Goal: Check status: Check status

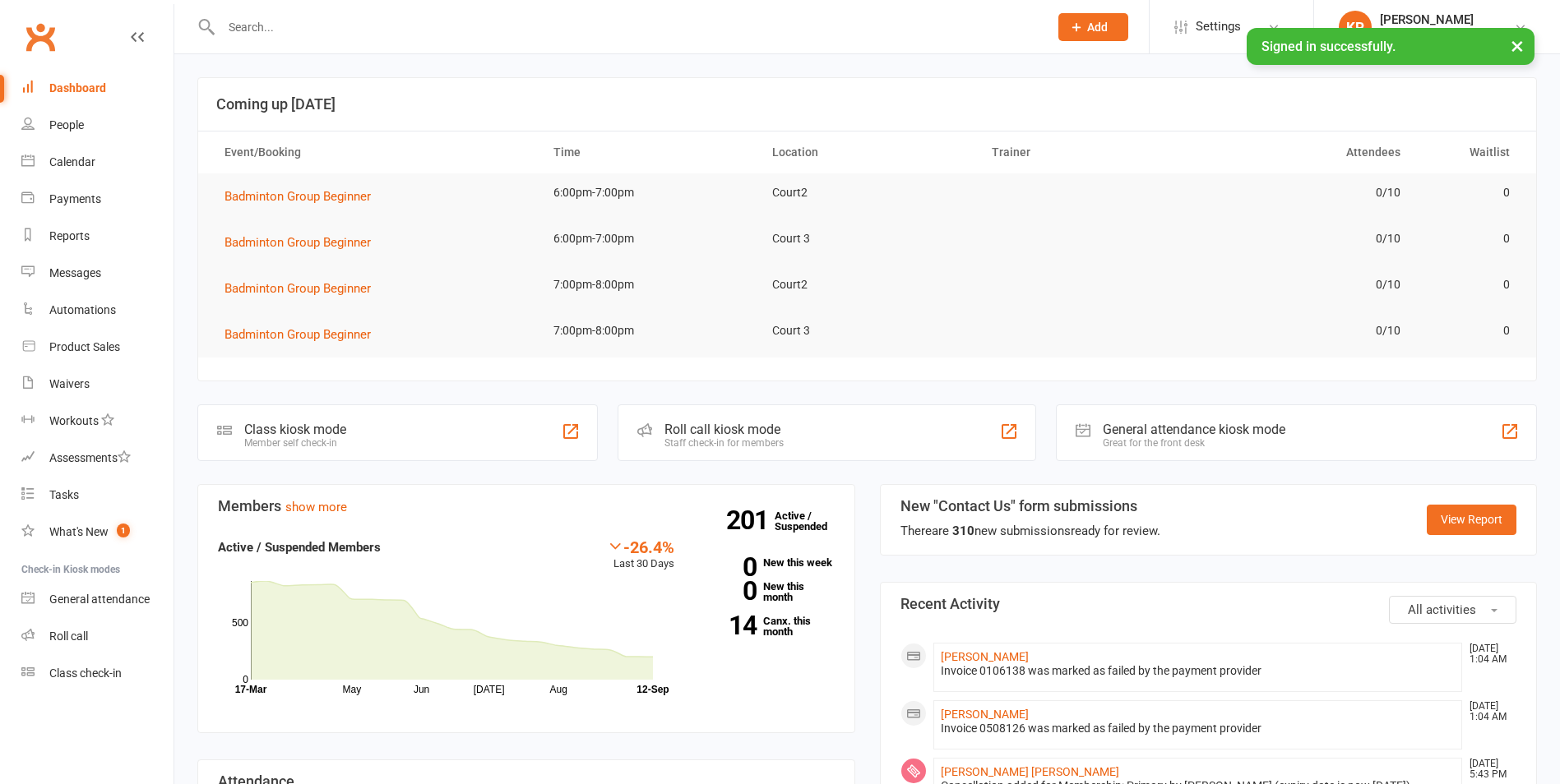
click at [373, 31] on input "text" at bounding box center [626, 27] width 821 height 23
paste input "[PERSON_NAME]"
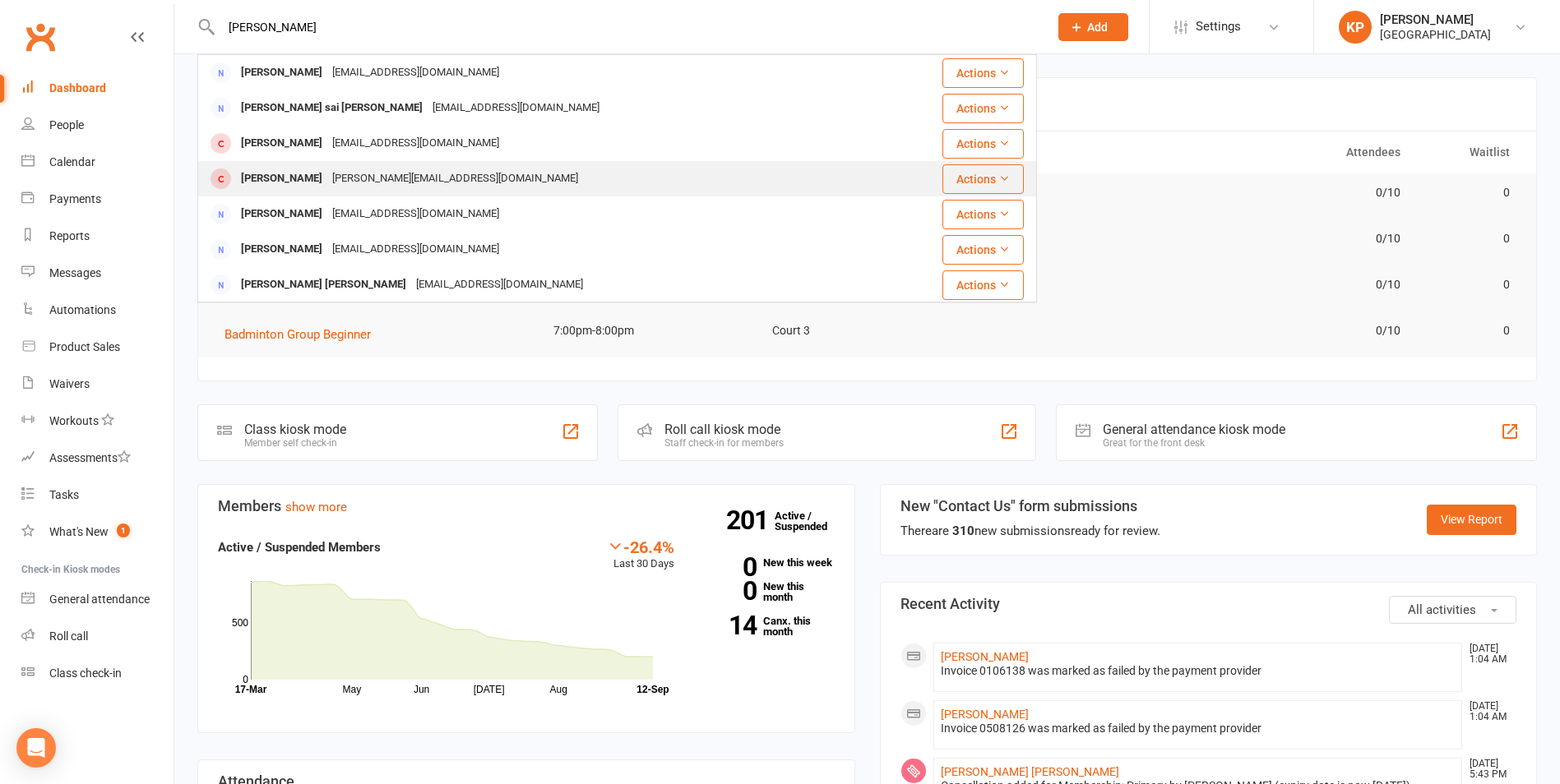
type input "[PERSON_NAME]"
click at [328, 183] on div "[PERSON_NAME]" at bounding box center [281, 178] width 91 height 24
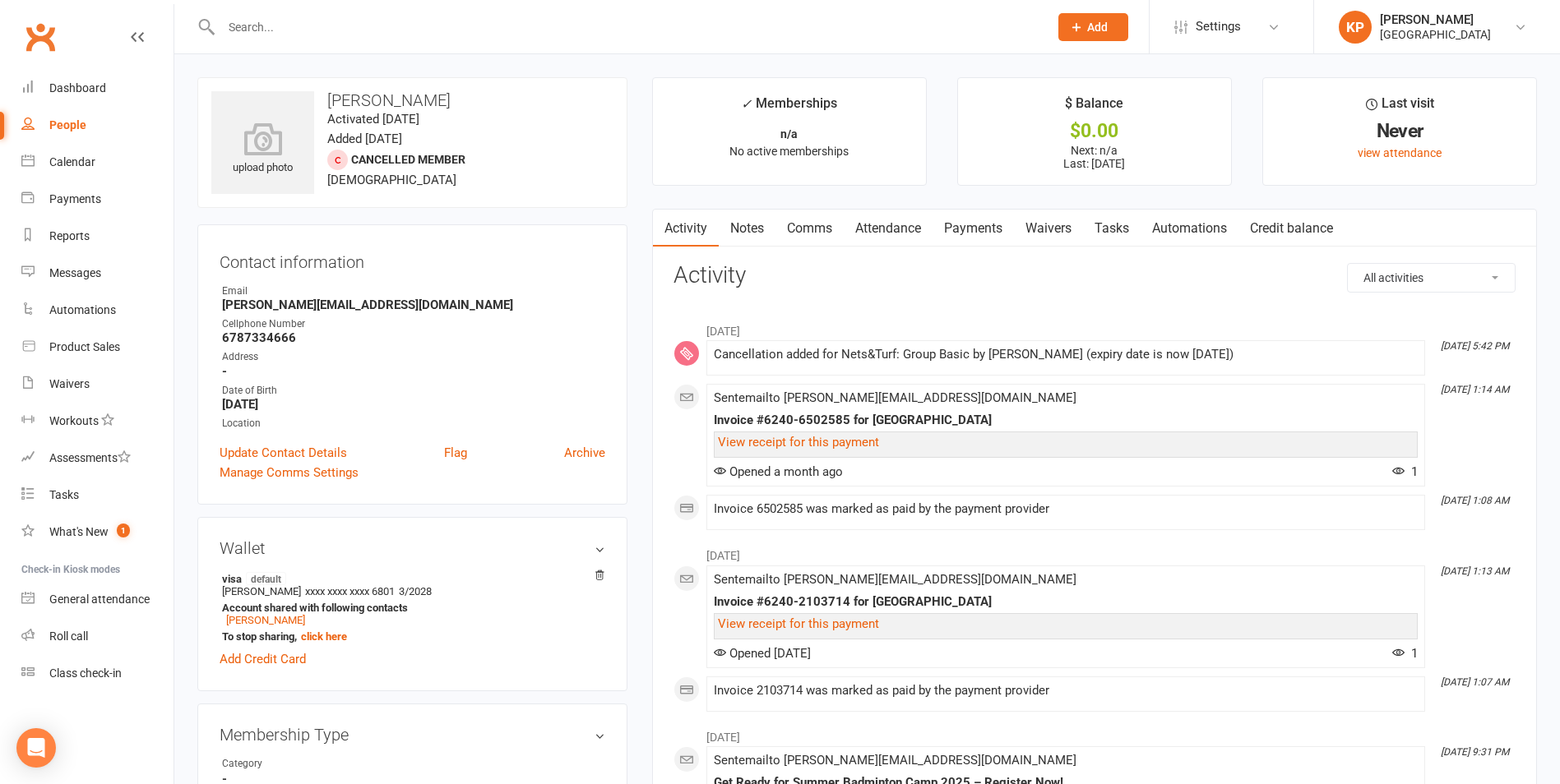
click at [392, 100] on h3 "[PERSON_NAME]" at bounding box center [412, 100] width 402 height 18
copy h3 "[PERSON_NAME]"
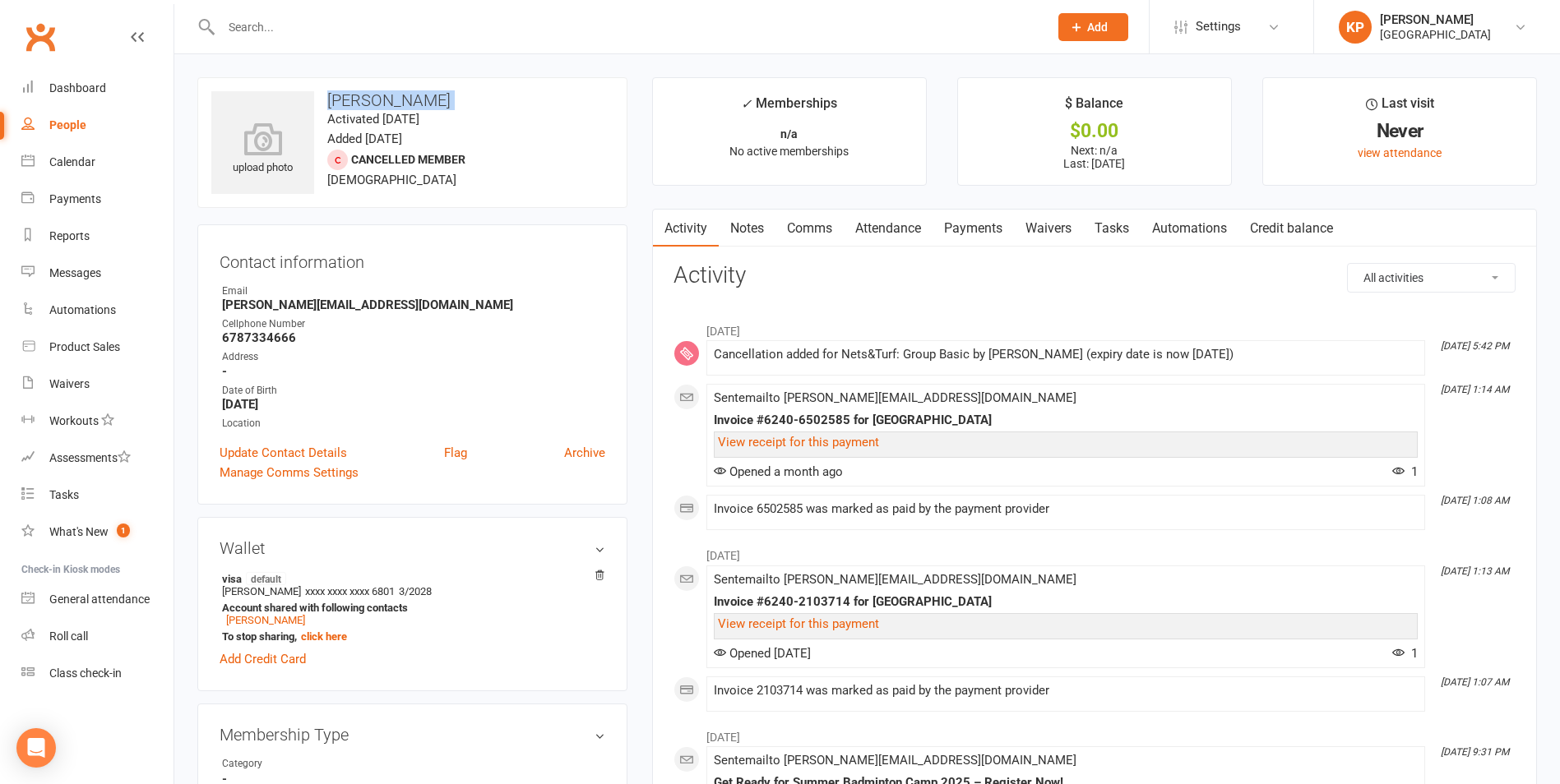
click at [419, 102] on h3 "[PERSON_NAME]" at bounding box center [412, 100] width 402 height 18
click at [892, 227] on link "Attendance" at bounding box center [888, 228] width 89 height 38
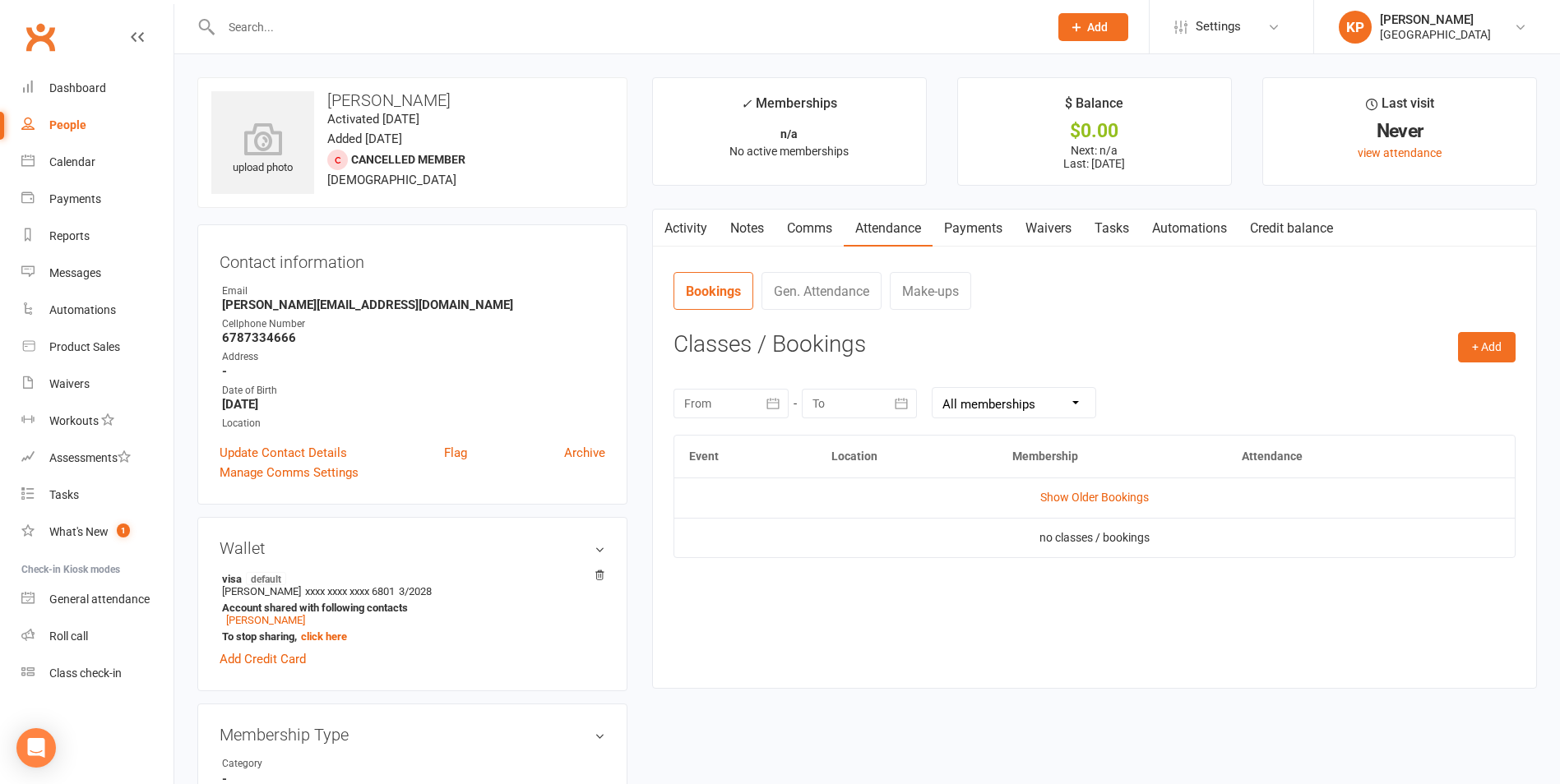
click at [643, 225] on main "✓ Memberships n/a No active memberships $ Balance $0.00 Next: n/a Last: [DATE] …" at bounding box center [1095, 392] width 909 height 628
click at [691, 221] on link "Activity" at bounding box center [686, 228] width 66 height 38
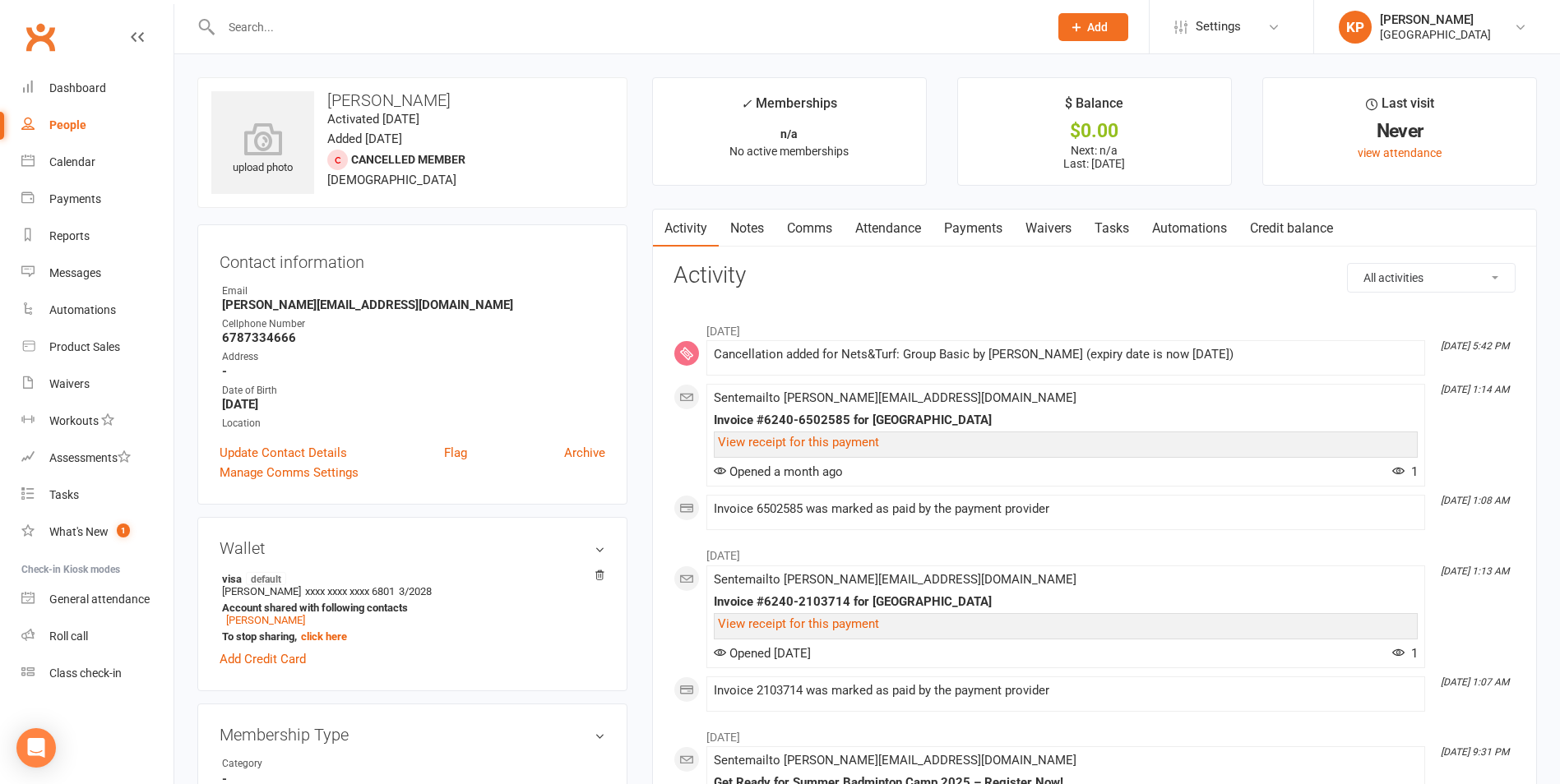
click at [913, 235] on link "Attendance" at bounding box center [888, 228] width 89 height 38
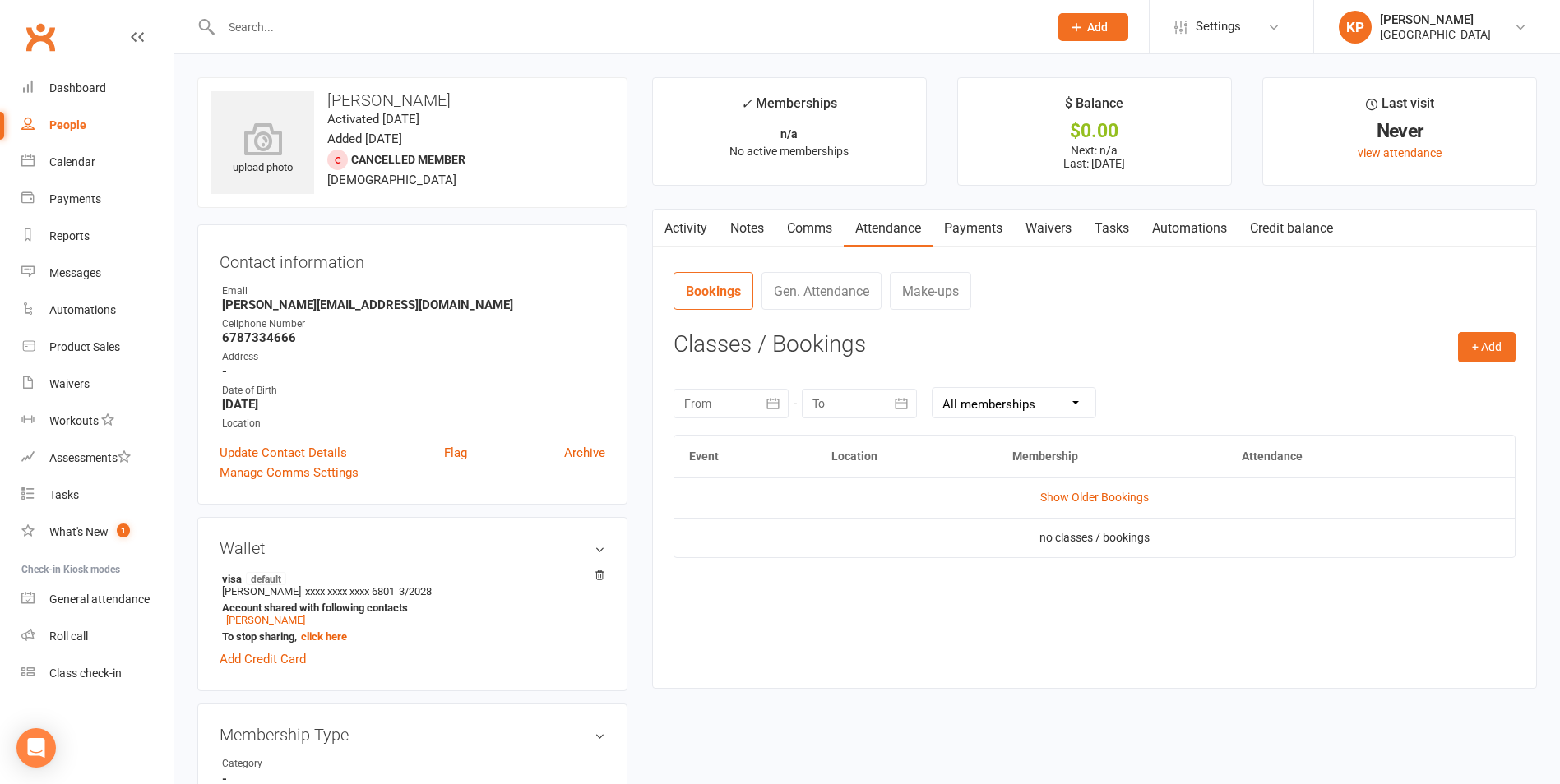
click at [970, 236] on link "Payments" at bounding box center [973, 228] width 81 height 38
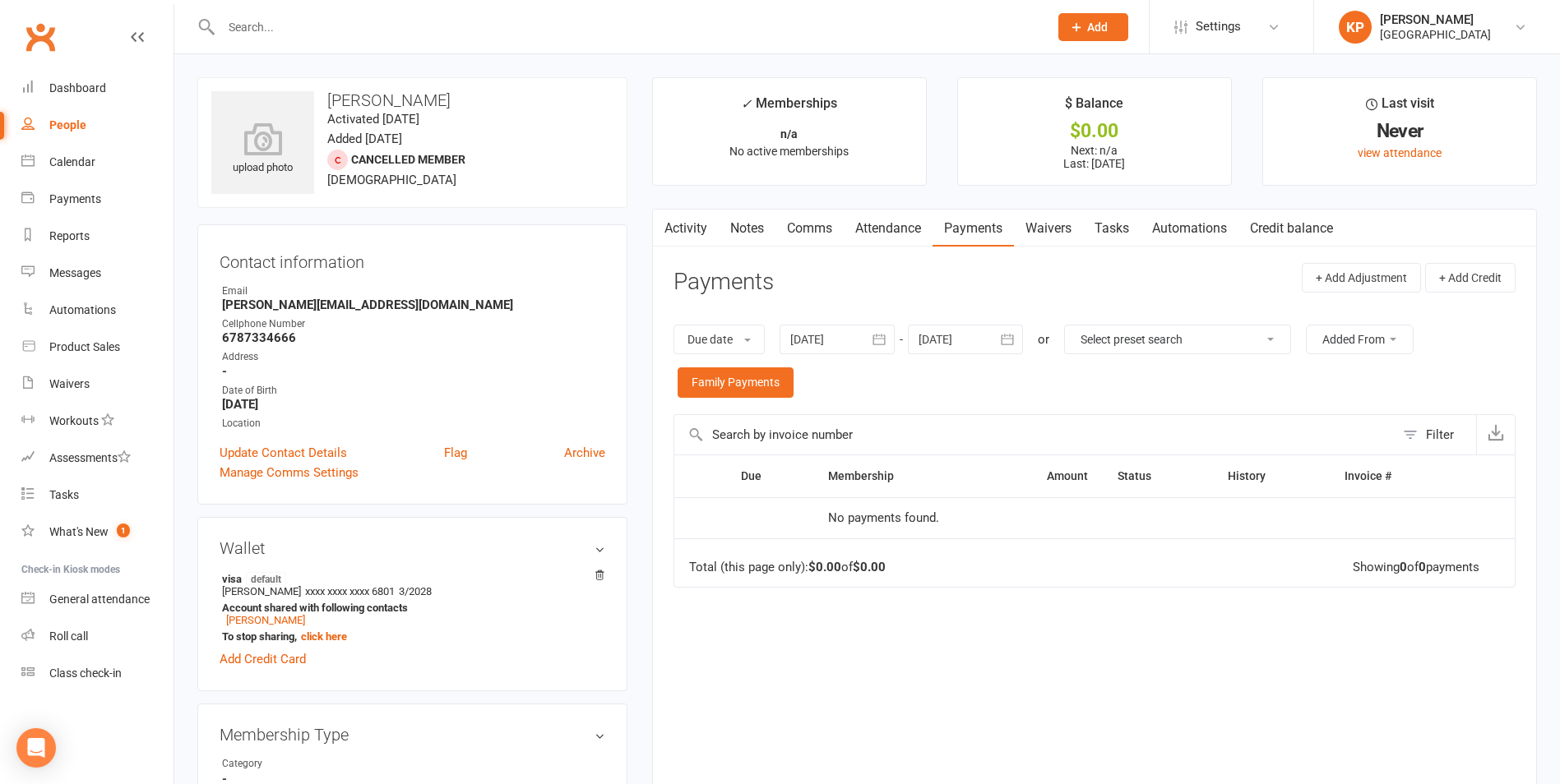
click at [881, 339] on icon "button" at bounding box center [879, 339] width 13 height 11
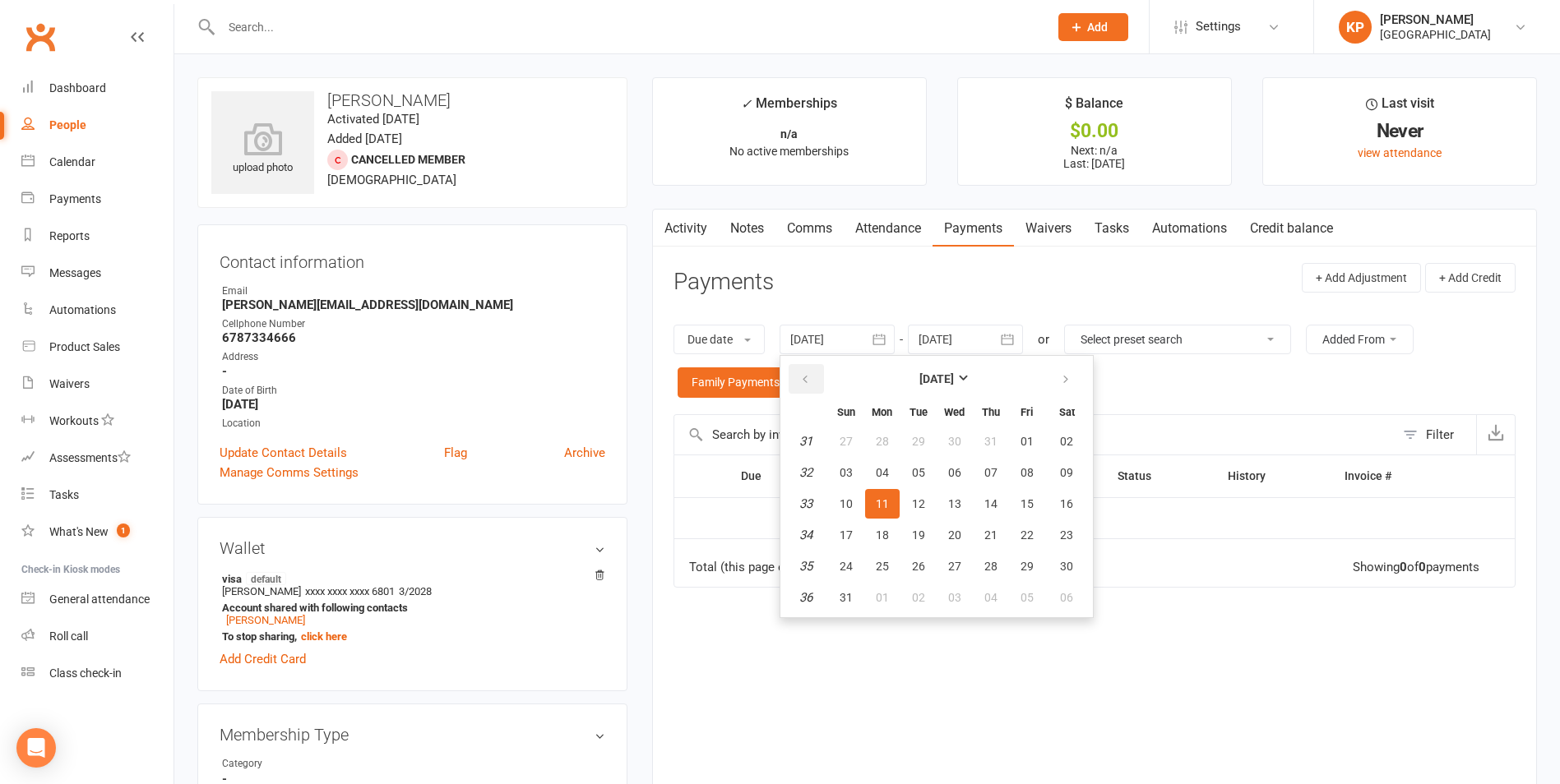
click at [820, 376] on button "button" at bounding box center [807, 379] width 35 height 30
click at [1002, 431] on button "01" at bounding box center [991, 441] width 35 height 30
type input "[DATE]"
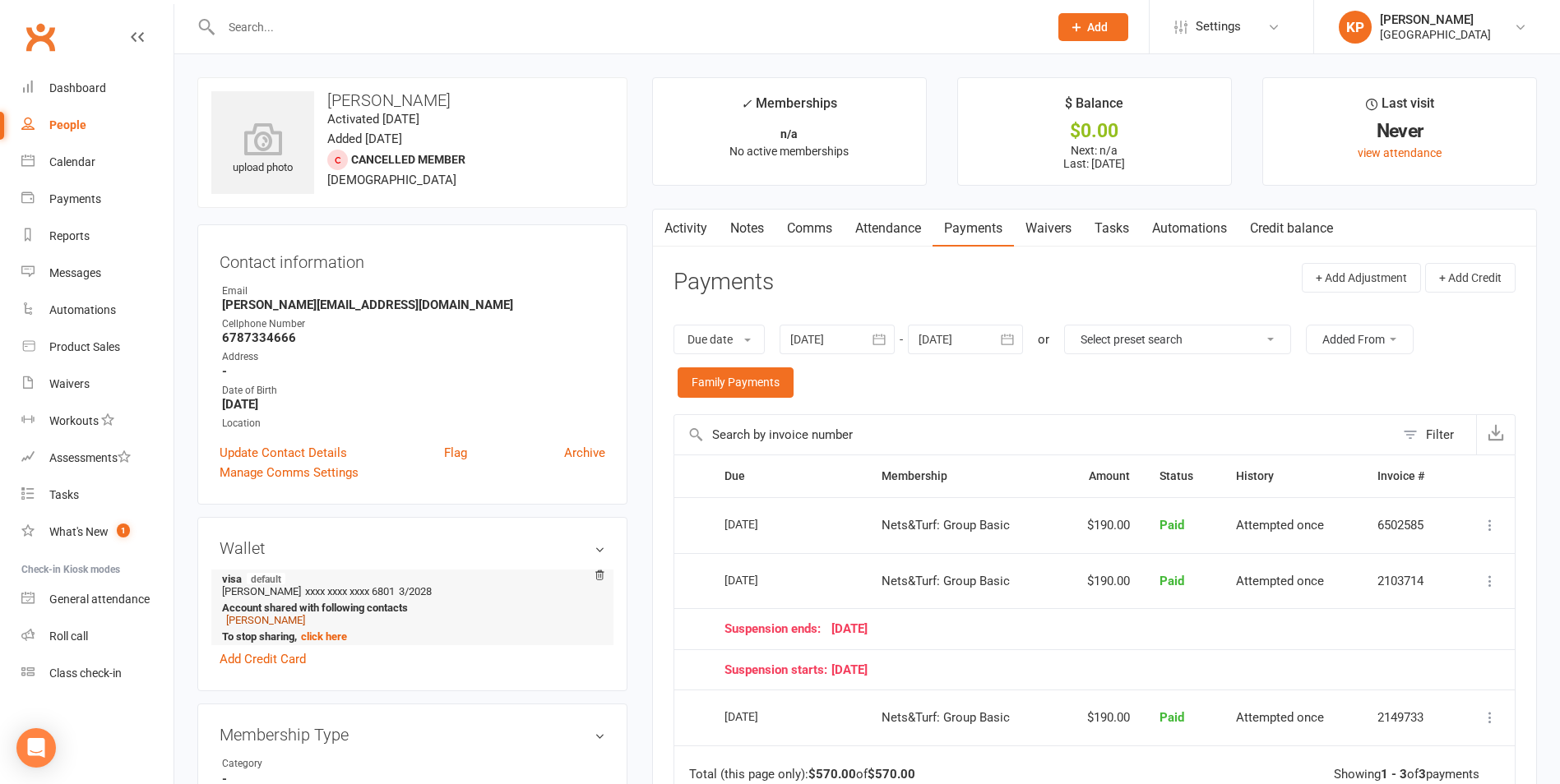
click at [293, 623] on link "[PERSON_NAME]" at bounding box center [265, 620] width 79 height 13
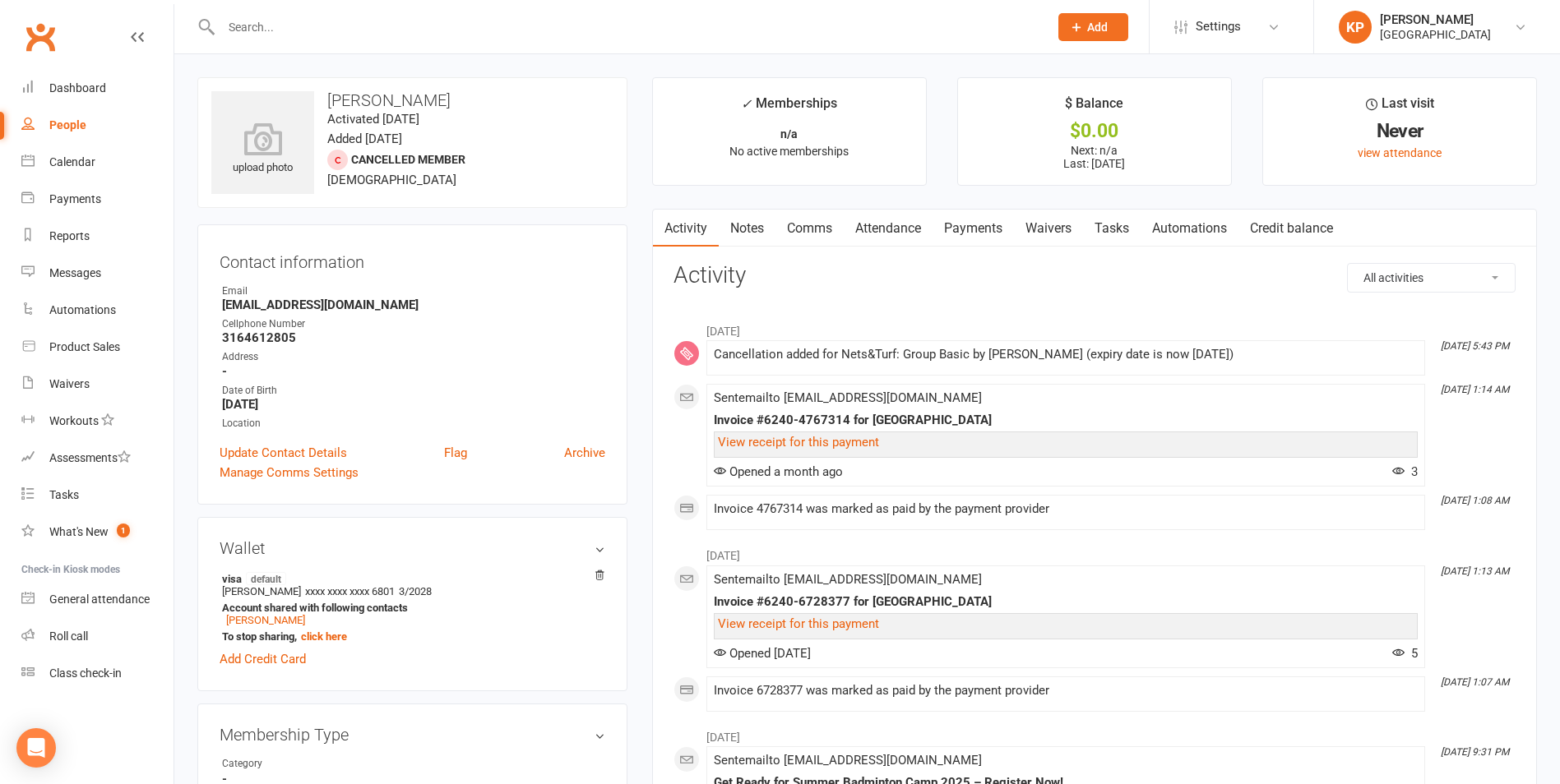
click at [898, 232] on link "Attendance" at bounding box center [888, 228] width 89 height 38
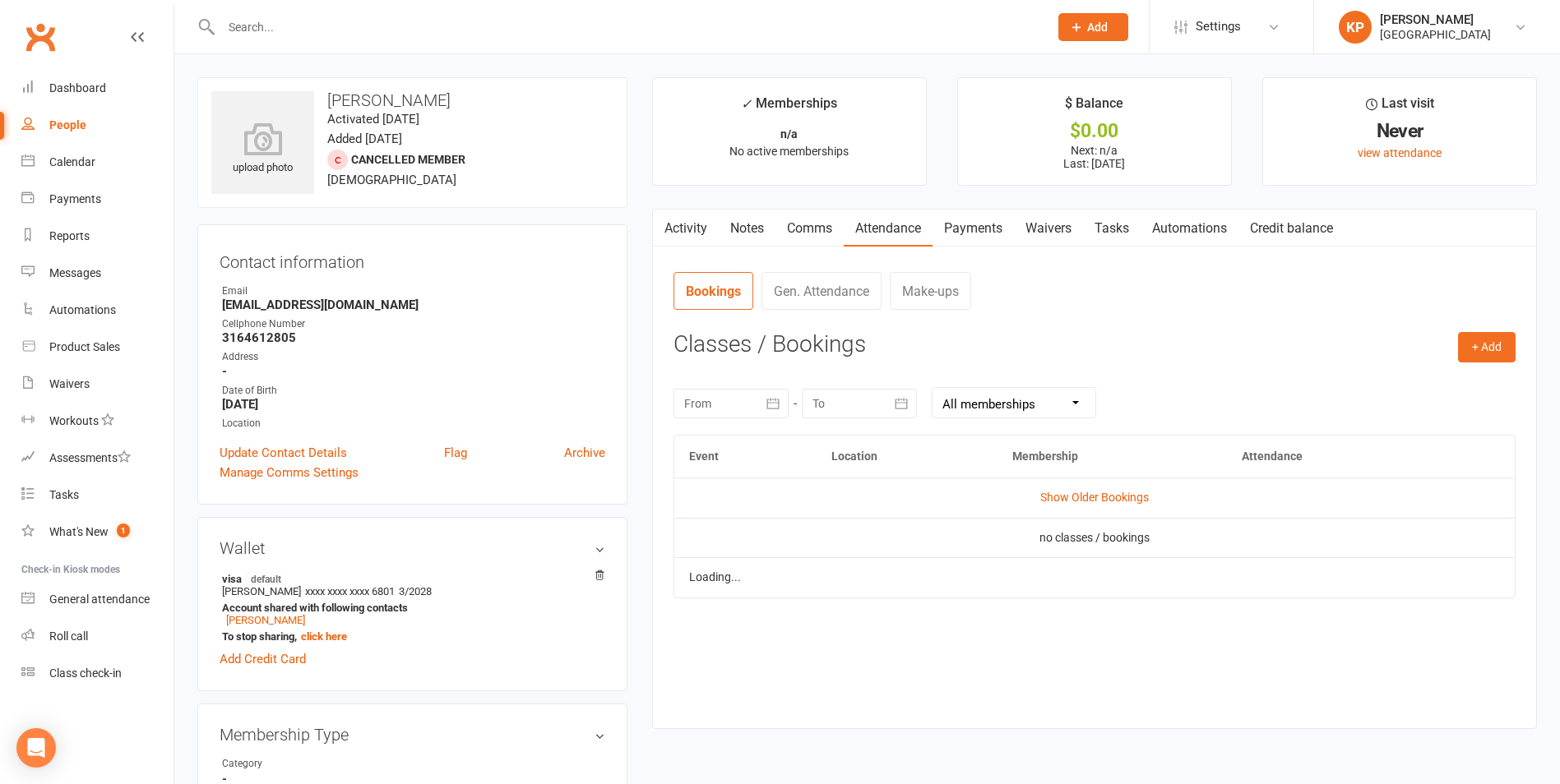
click at [990, 227] on link "Payments" at bounding box center [973, 228] width 81 height 38
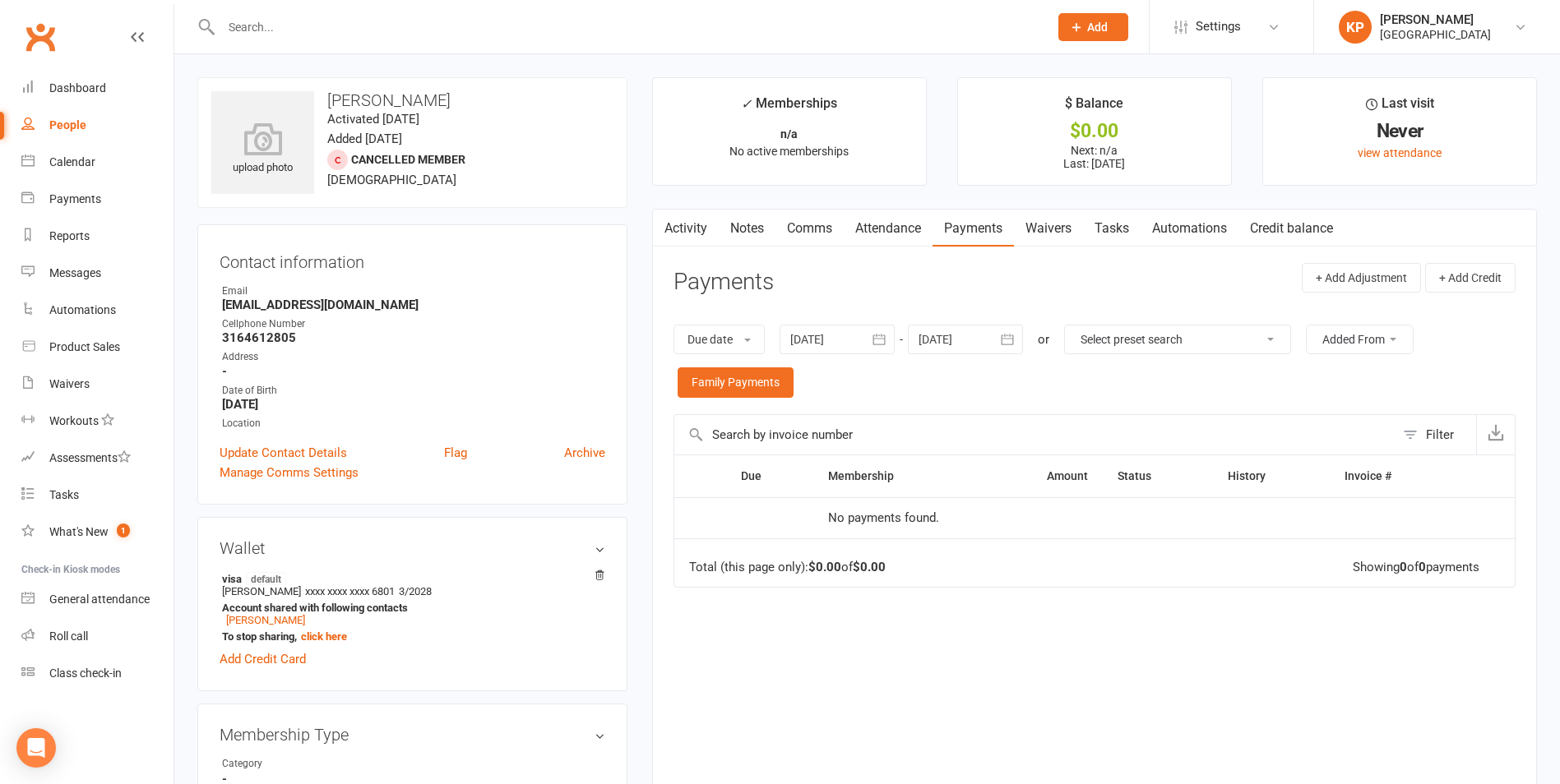
click at [886, 339] on icon "button" at bounding box center [879, 339] width 13 height 11
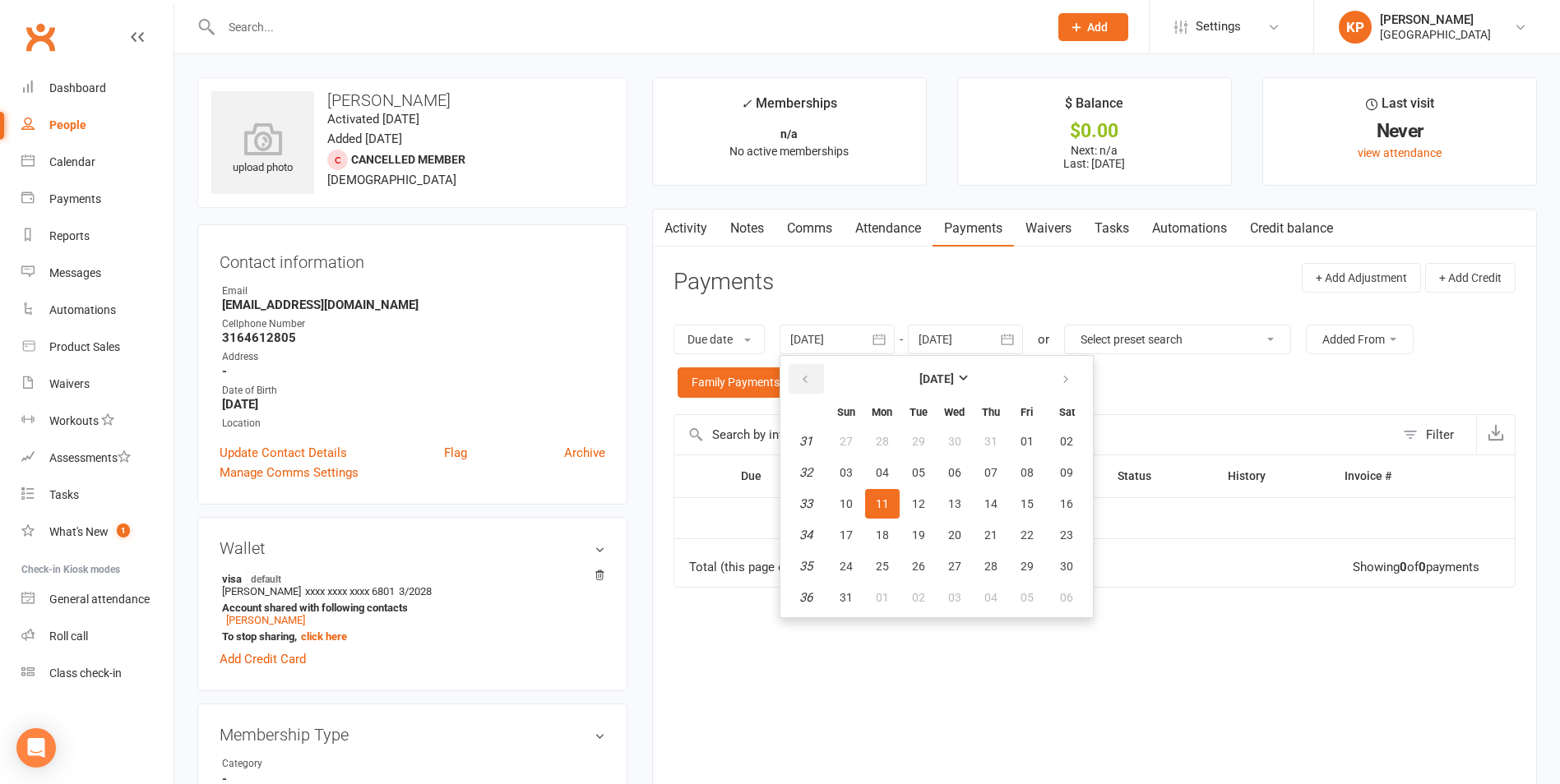
click at [821, 374] on button "button" at bounding box center [807, 379] width 35 height 30
click at [982, 433] on button "01" at bounding box center [991, 441] width 35 height 30
type input "[DATE]"
